Goal: Find specific page/section: Find specific page/section

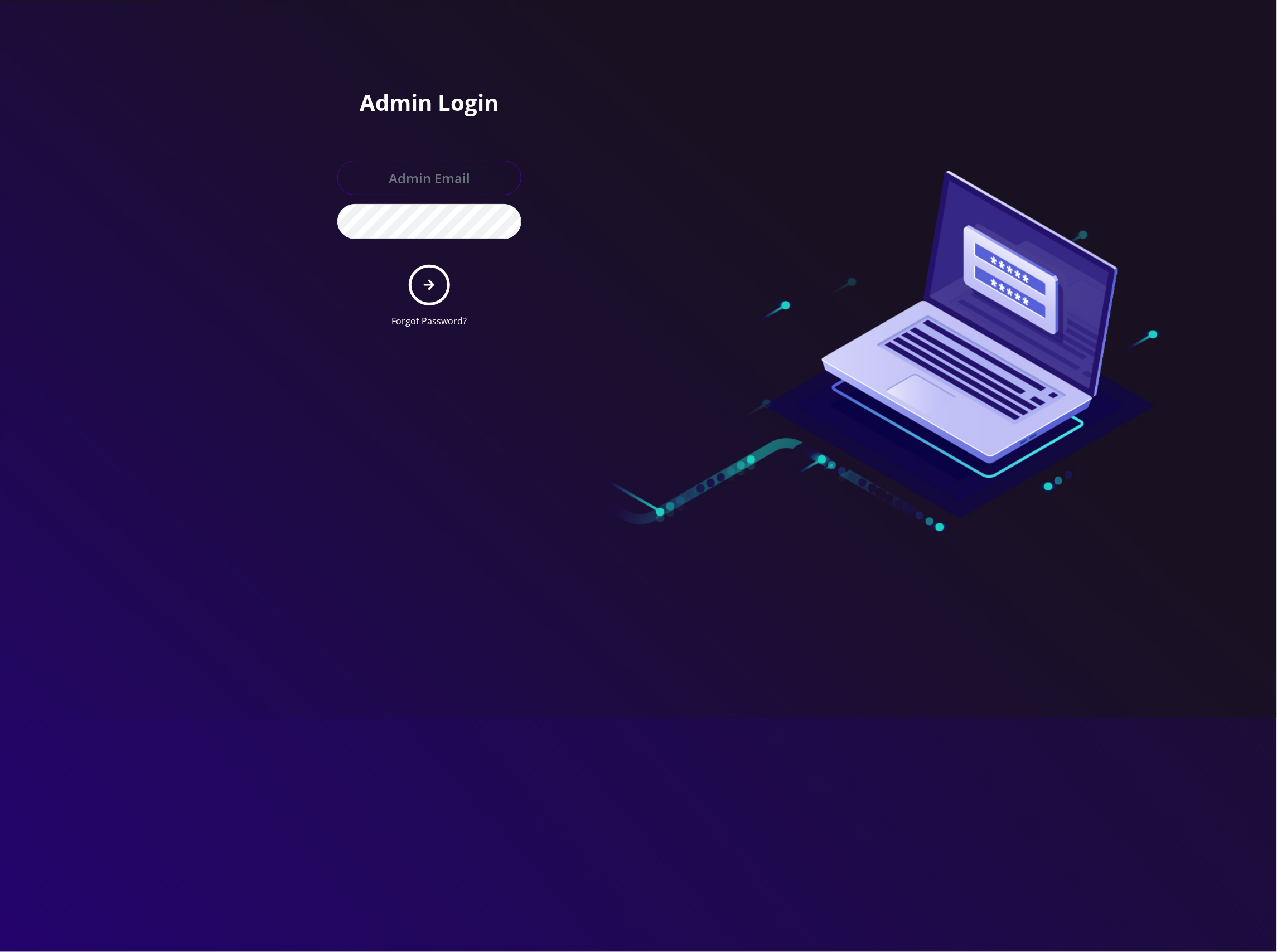
type input "master@britewireless.com"
click at [439, 277] on button "submit" at bounding box center [429, 286] width 41 height 41
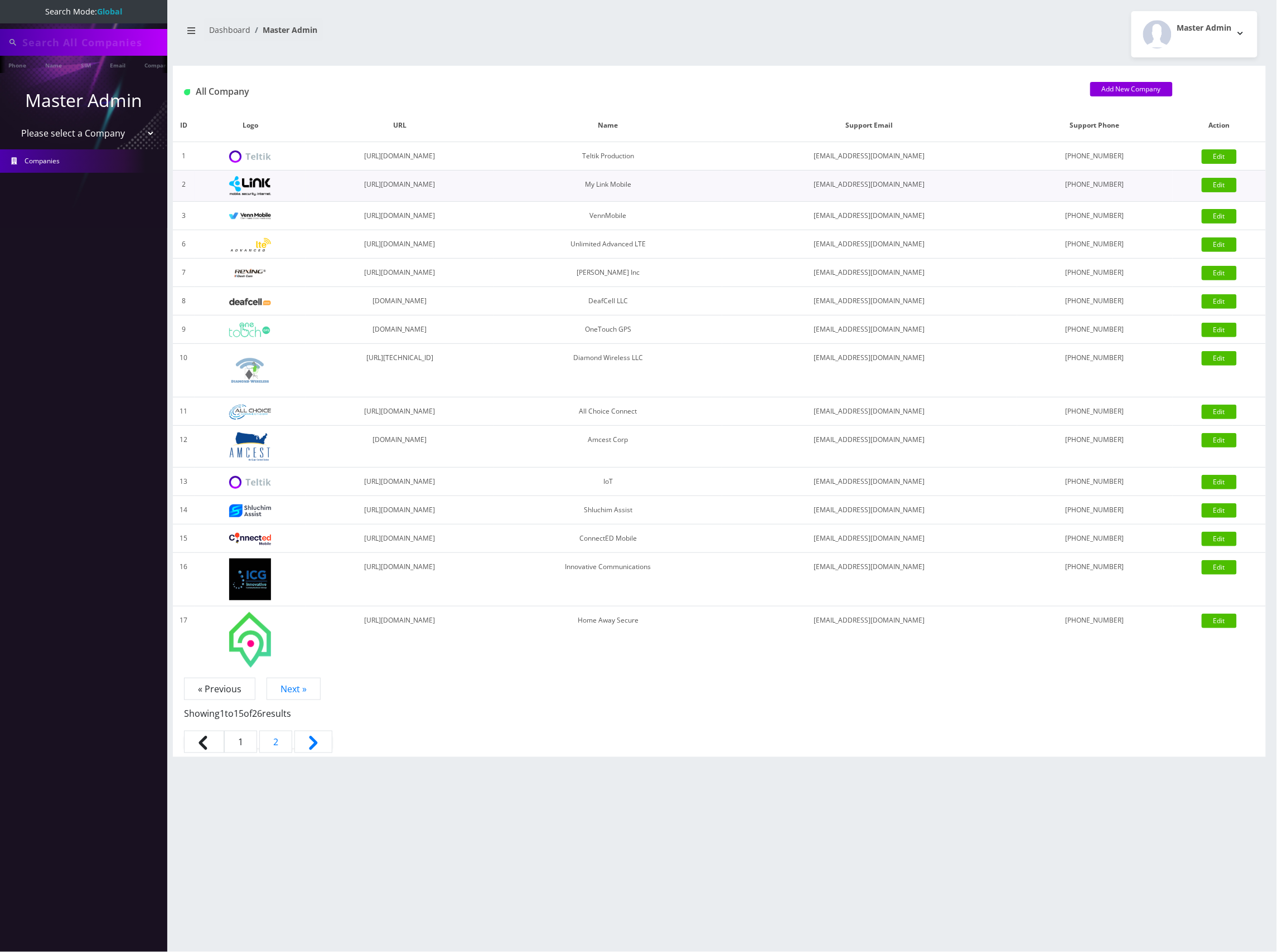
type input "8453273403"
click at [142, 136] on select "Please select a Company Teltik Production My Link Mobile VennMobile Unlimited A…" at bounding box center [84, 134] width 142 height 21
select select "13"
click at [13, 123] on select "Please select a Company Teltik Production My Link Mobile VennMobile Unlimited A…" at bounding box center [84, 134] width 142 height 21
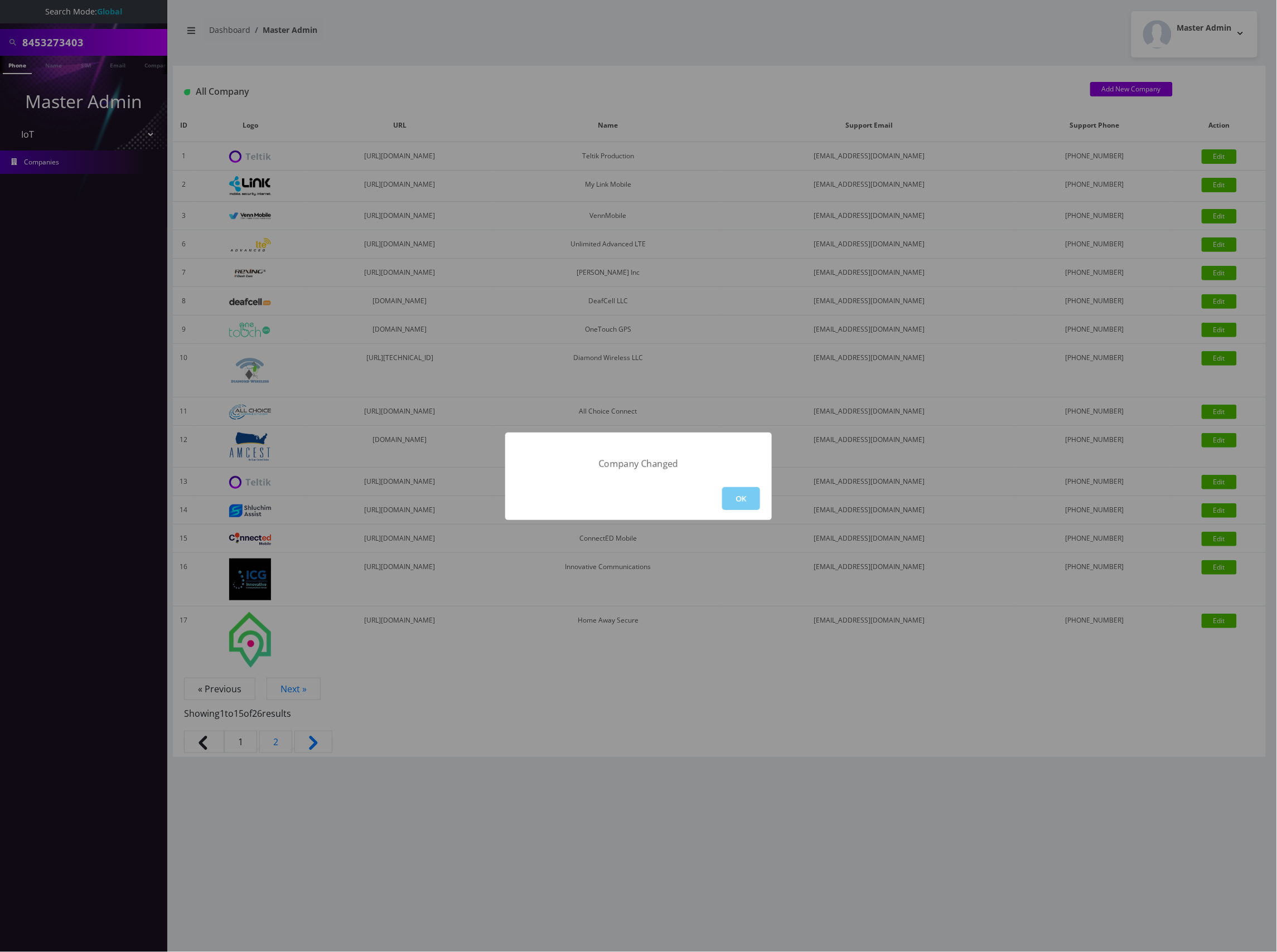
click at [741, 501] on button "OK" at bounding box center [741, 498] width 38 height 23
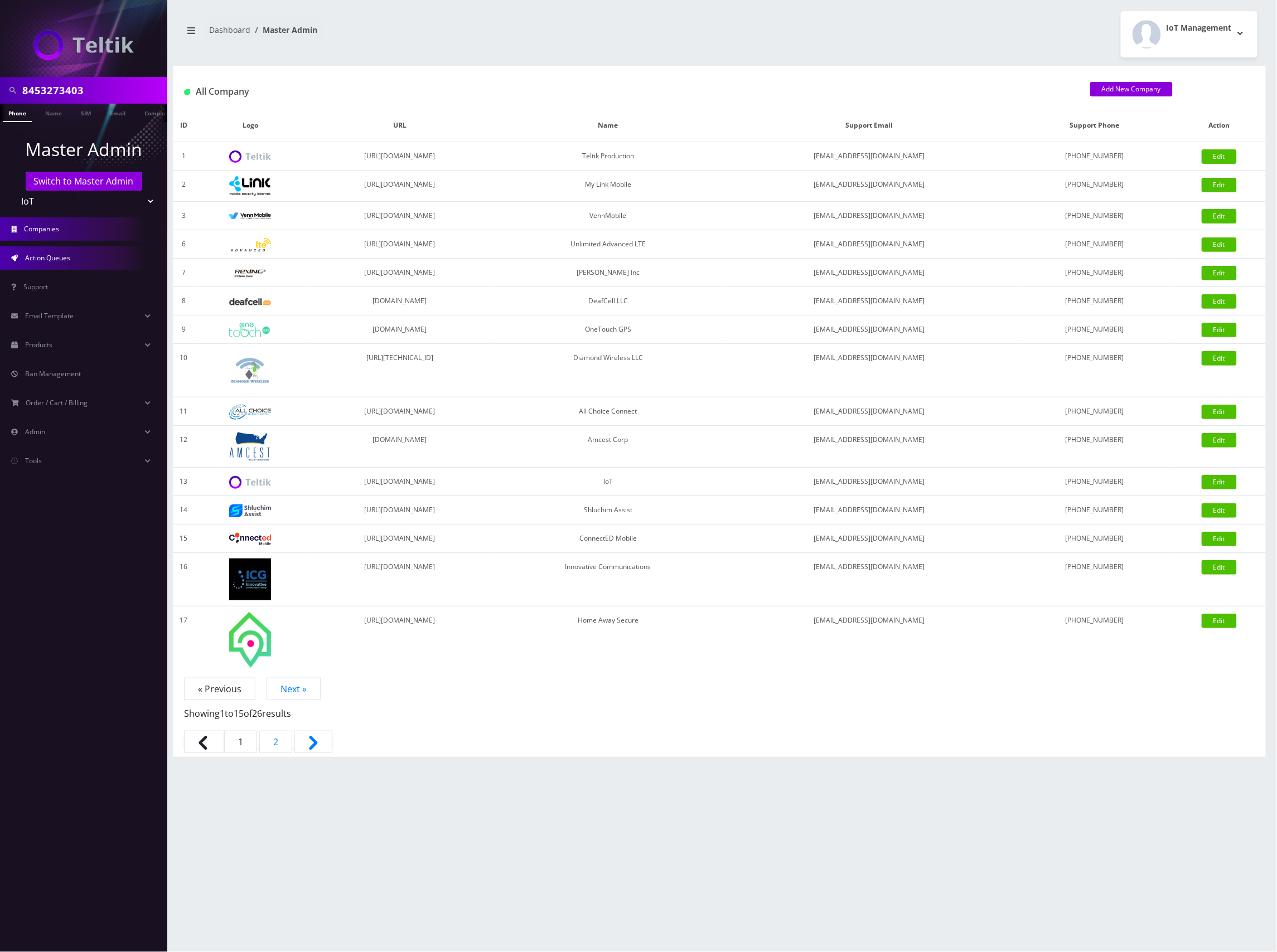
click at [81, 253] on link "Action Queues" at bounding box center [83, 258] width 167 height 23
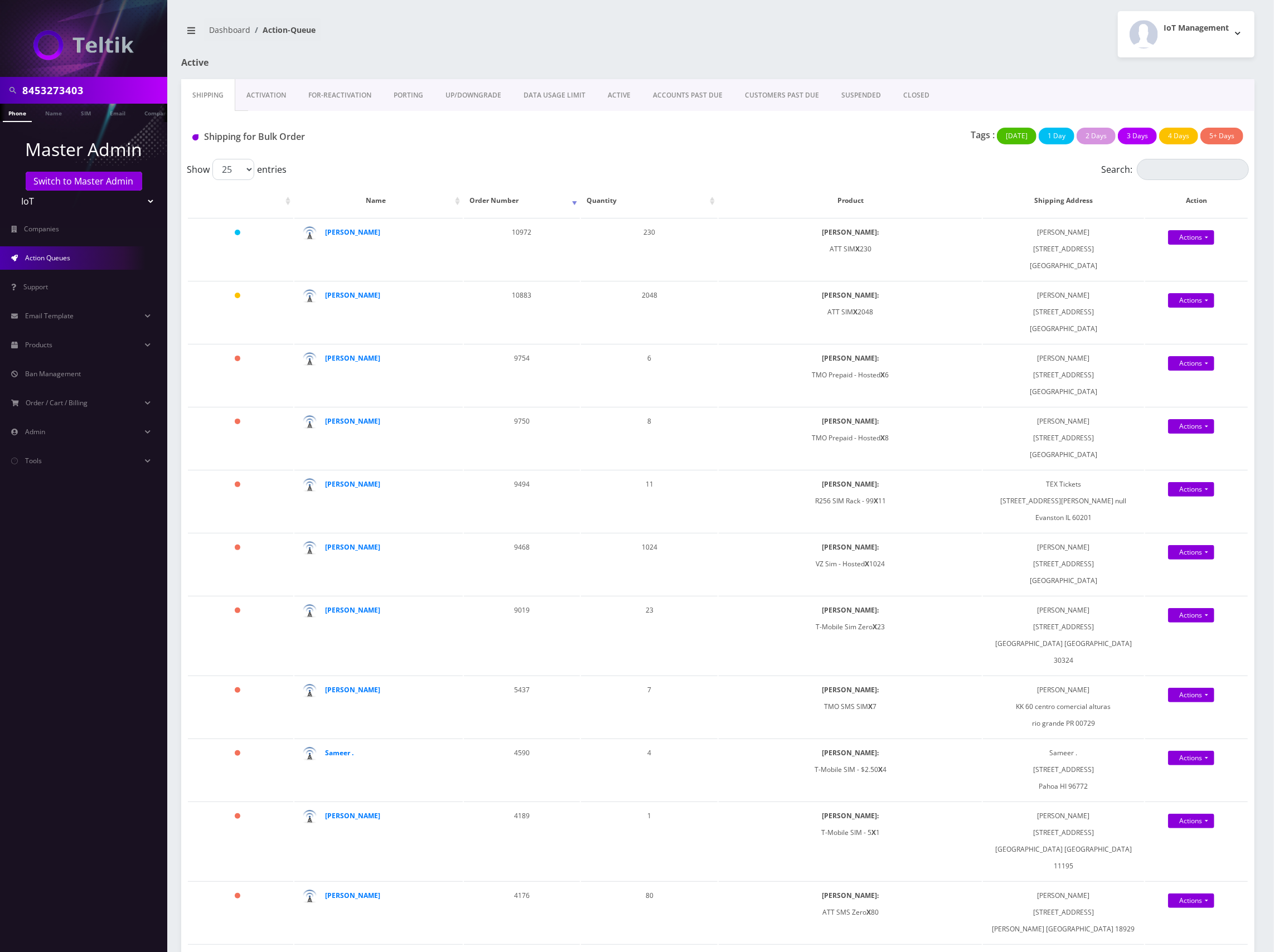
click at [248, 96] on link "Activation" at bounding box center [267, 95] width 62 height 33
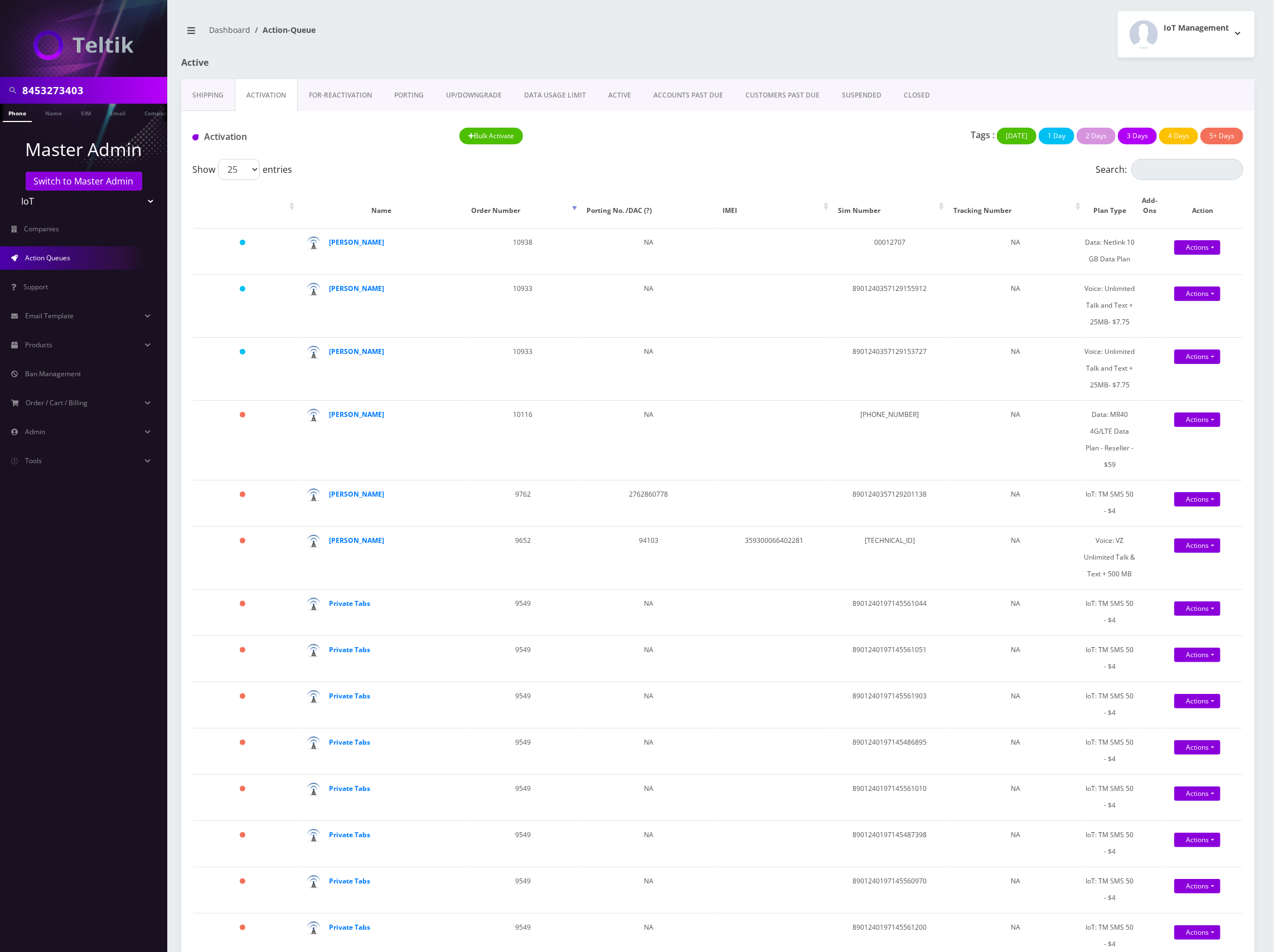
click at [225, 97] on link "Shipping" at bounding box center [208, 95] width 54 height 33
